Goal: Find specific page/section: Find specific page/section

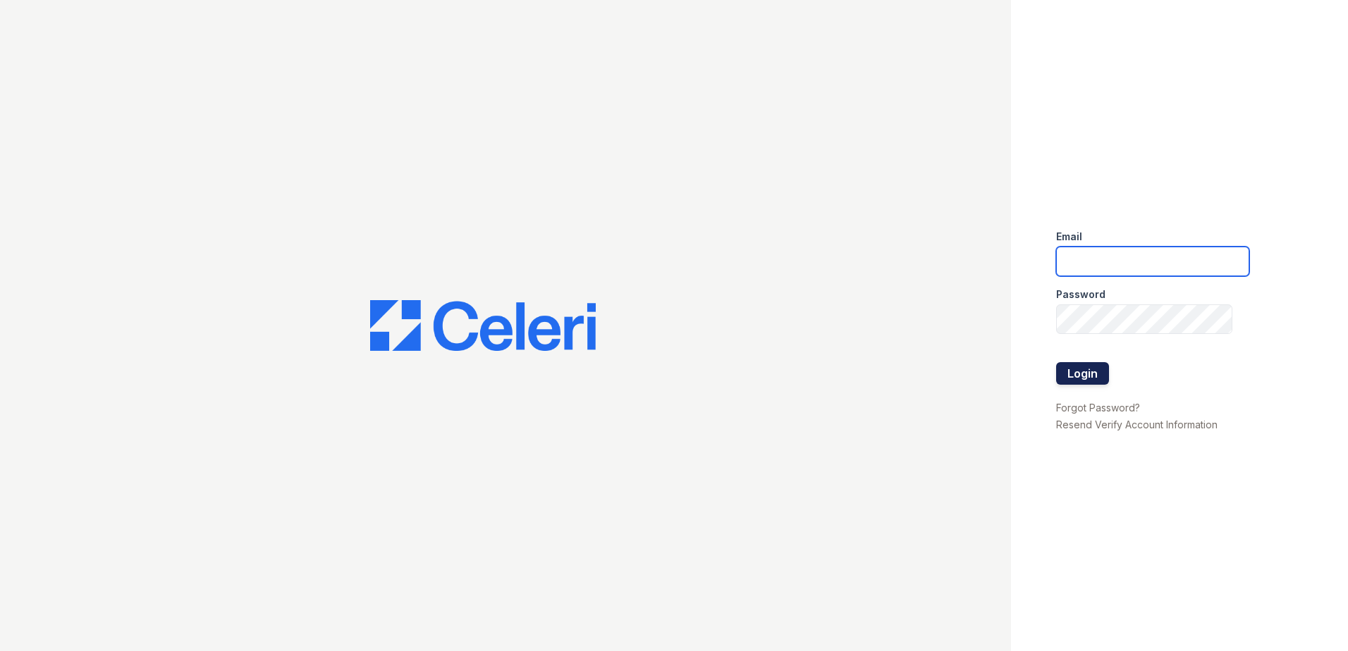
type input "[EMAIL_ADDRESS][DOMAIN_NAME]"
click at [1095, 375] on button "Login" at bounding box center [1082, 373] width 53 height 23
type input "renewonblues@trinity-pm.com"
click at [1098, 377] on button "Login" at bounding box center [1082, 373] width 53 height 23
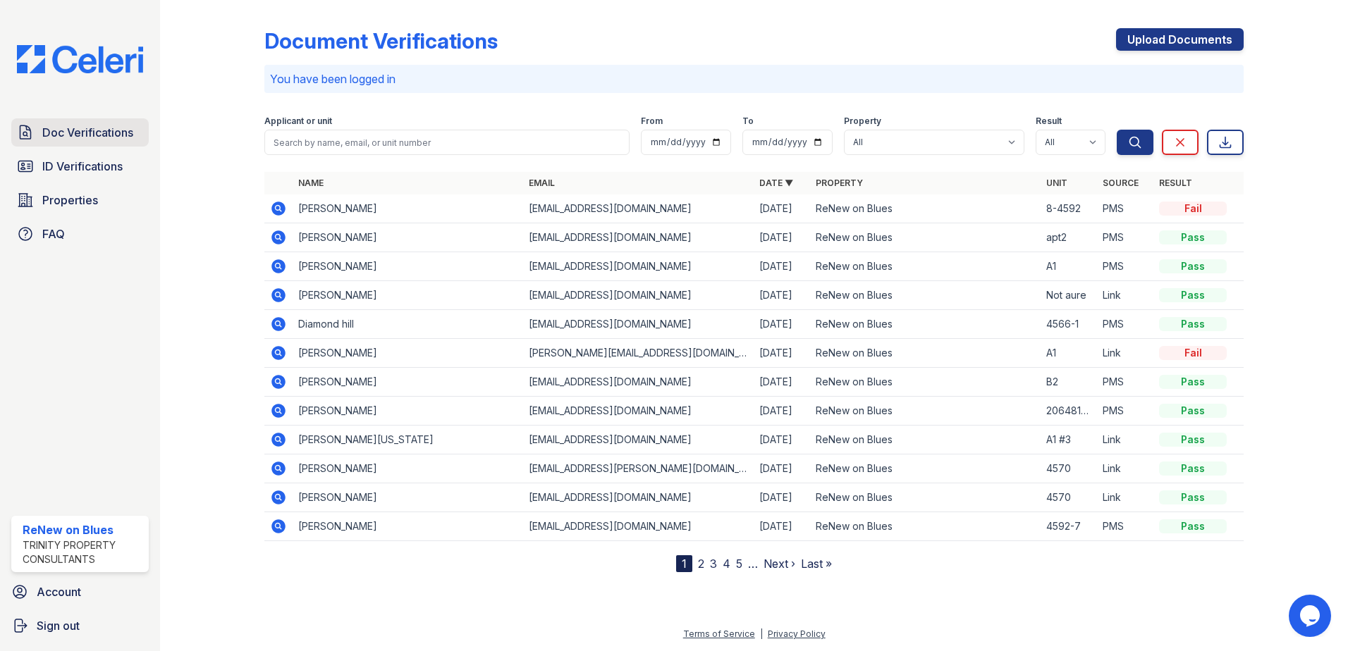
click at [92, 140] on span "Doc Verifications" at bounding box center [87, 132] width 91 height 17
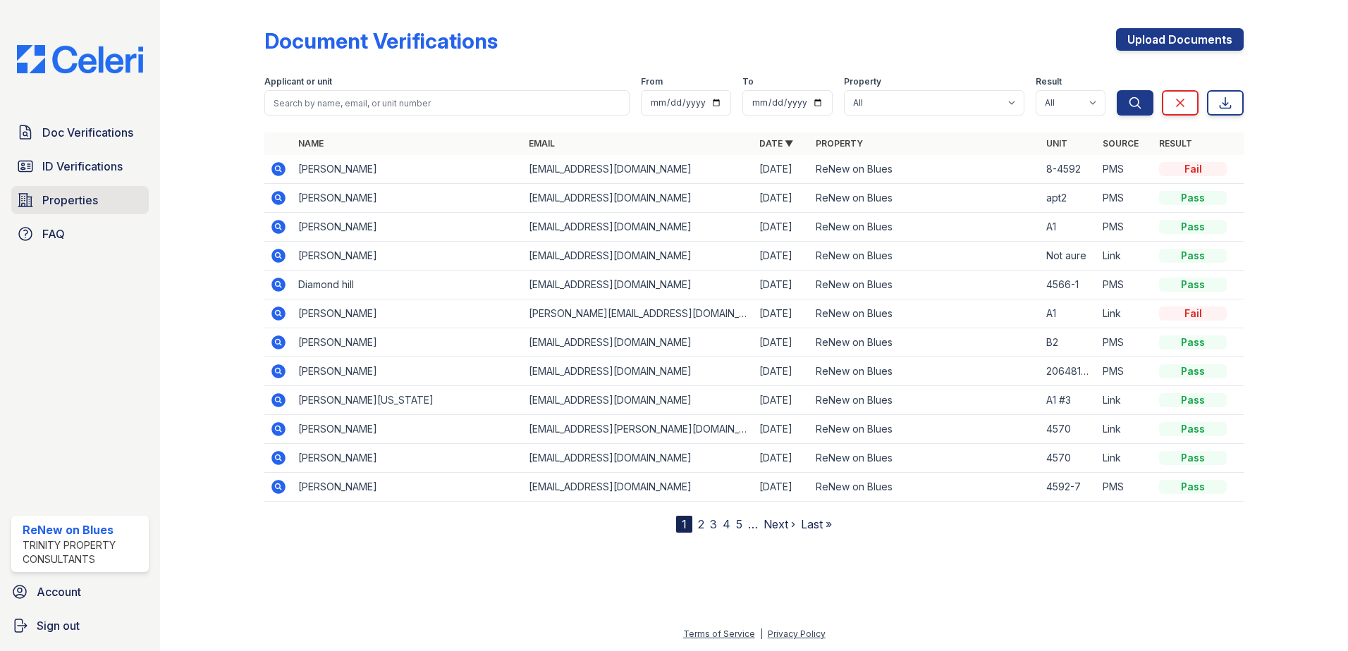
click at [82, 204] on span "Properties" at bounding box center [70, 200] width 56 height 17
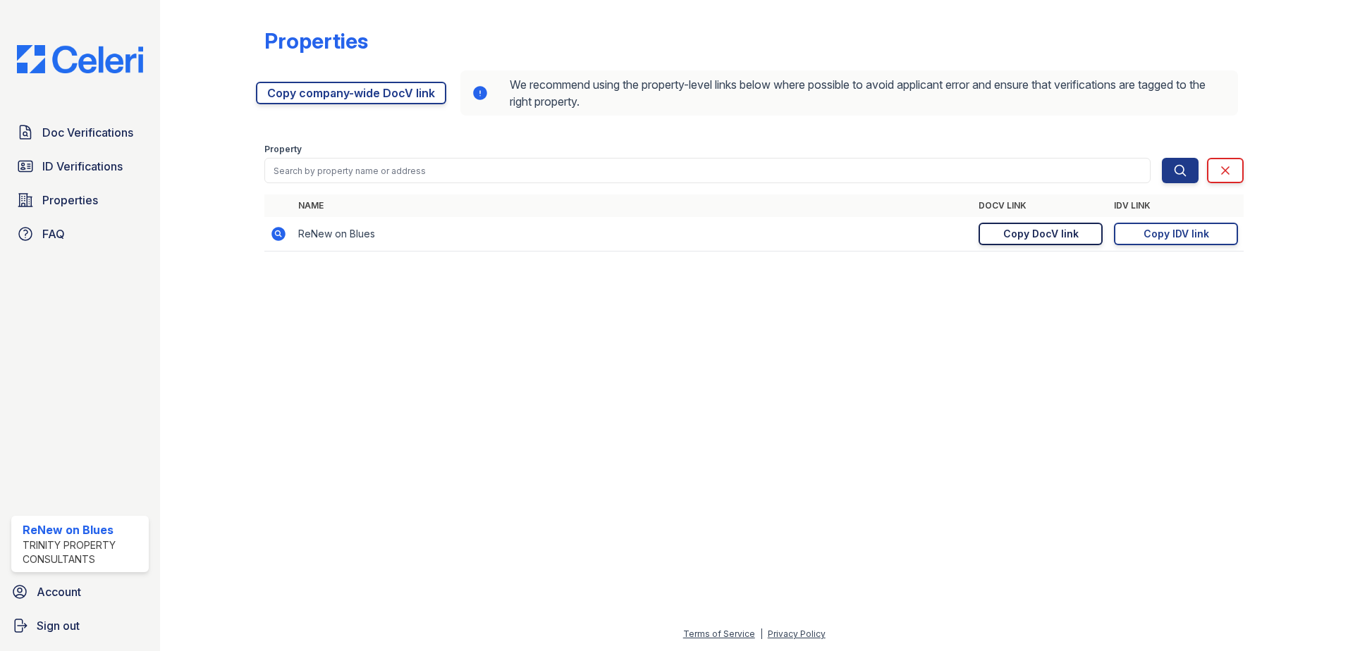
click at [1027, 232] on div "Copy DocV link" at bounding box center [1040, 234] width 75 height 14
click at [897, 356] on div at bounding box center [754, 457] width 1143 height 338
click at [101, 140] on span "Doc Verifications" at bounding box center [87, 132] width 91 height 17
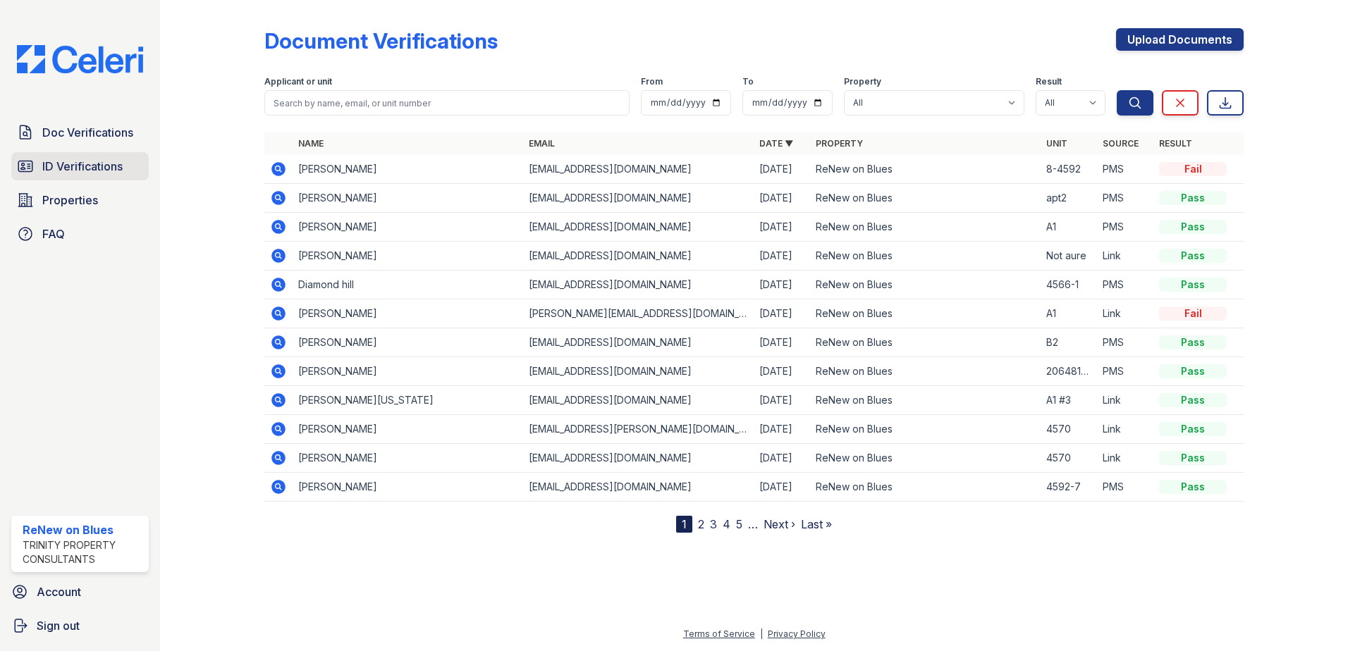
click at [95, 170] on span "ID Verifications" at bounding box center [82, 166] width 80 height 17
